Goal: Task Accomplishment & Management: Use online tool/utility

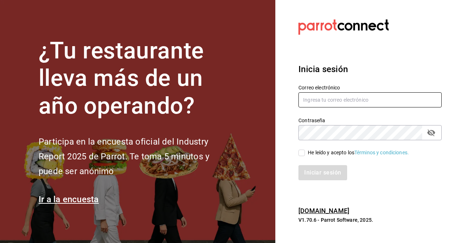
type input "restaurantmiragesanjuan@gmail.com"
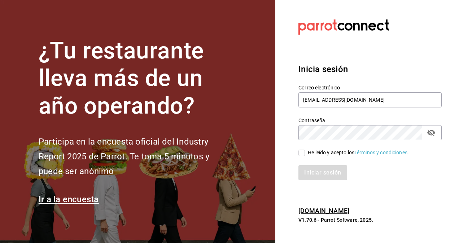
click at [301, 154] on input "He leído y acepto los Términos y condiciones." at bounding box center [301, 153] width 6 height 6
checkbox input "true"
click at [312, 169] on button "Iniciar sesión" at bounding box center [322, 172] width 49 height 15
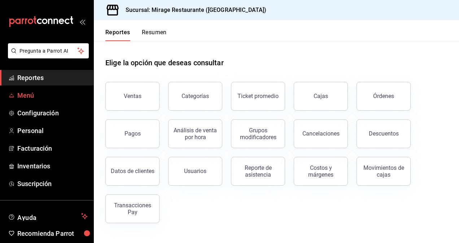
click at [23, 97] on span "Menú" at bounding box center [52, 96] width 70 height 10
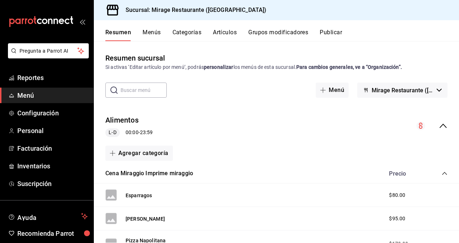
click at [275, 32] on button "Grupos modificadores" at bounding box center [278, 35] width 60 height 12
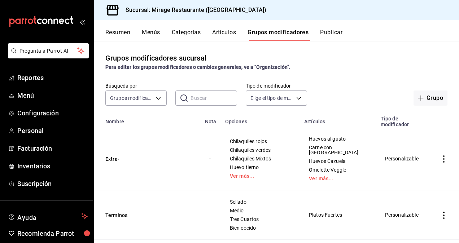
click at [198, 98] on input "text" at bounding box center [214, 98] width 46 height 14
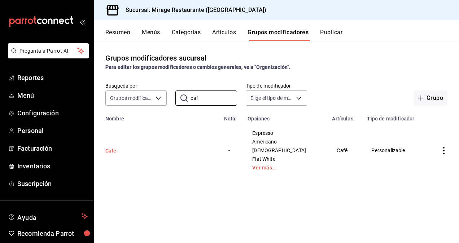
type input "caf"
click at [113, 148] on button "Cafe" at bounding box center [148, 150] width 87 height 7
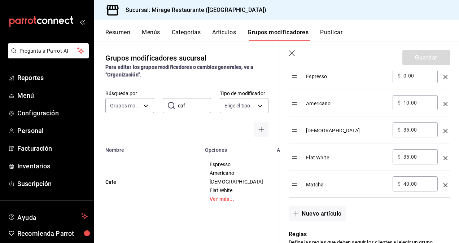
scroll to position [266, 0]
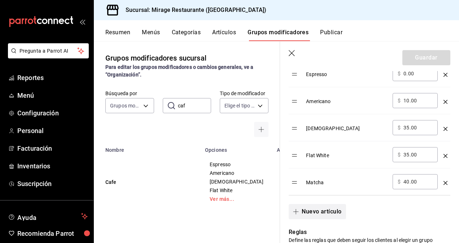
click at [320, 207] on button "Nuevo artículo" at bounding box center [317, 211] width 57 height 15
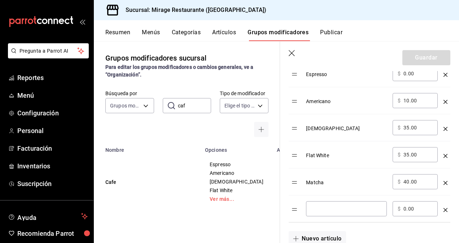
click at [318, 209] on input "optionsTable" at bounding box center [346, 208] width 71 height 7
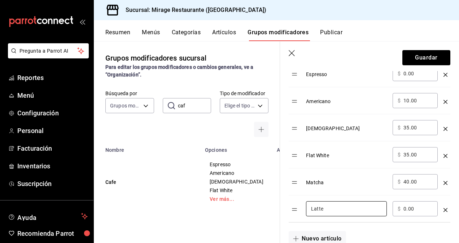
type input "Latte"
click at [407, 209] on input "0.00" at bounding box center [417, 208] width 29 height 7
type input "40.00"
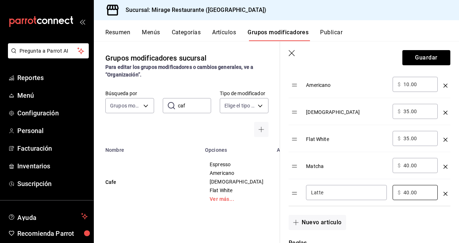
scroll to position [282, 0]
